Goal: Task Accomplishment & Management: Manage account settings

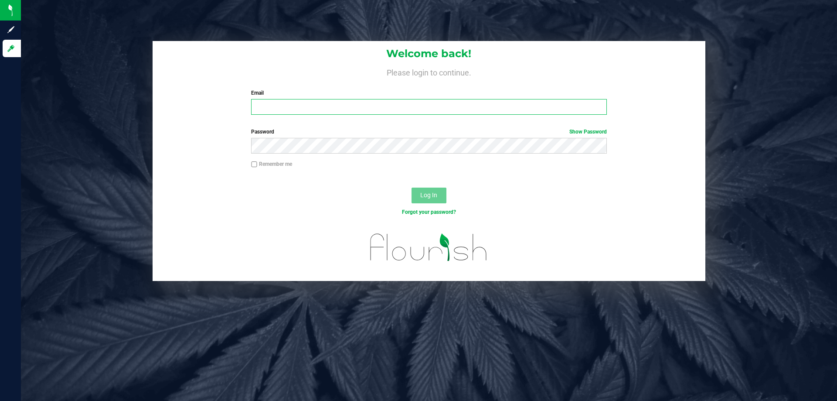
click at [267, 109] on input "Email" at bounding box center [428, 107] width 355 height 16
type input "[EMAIL_ADDRESS][DOMAIN_NAME]"
click at [412, 188] on button "Log In" at bounding box center [429, 196] width 35 height 16
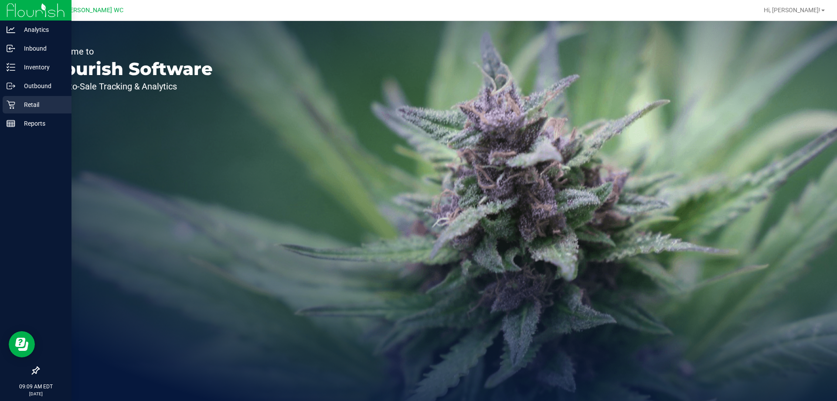
click at [14, 106] on icon at bounding box center [11, 104] width 9 height 9
